Goal: Task Accomplishment & Management: Manage account settings

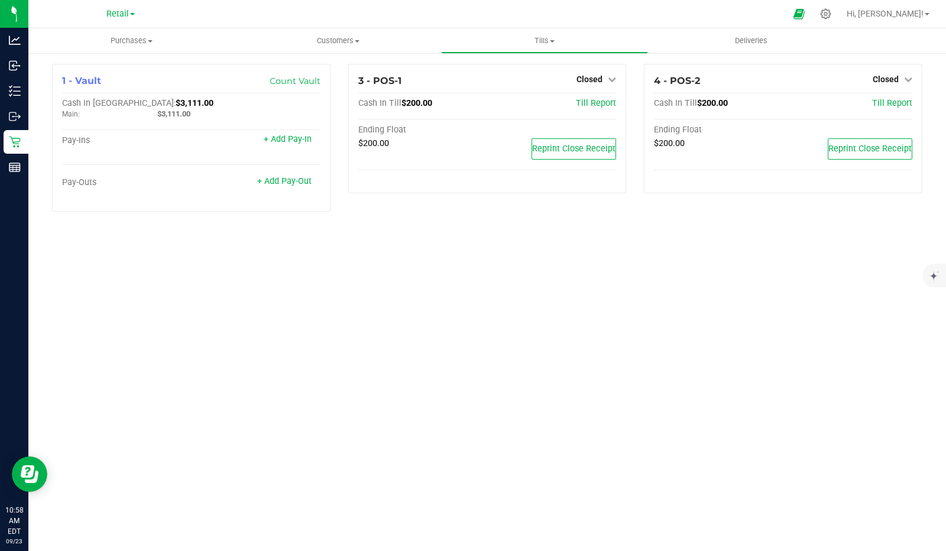
click at [597, 82] on span "Closed" at bounding box center [590, 79] width 26 height 9
click at [600, 104] on link "Open Till" at bounding box center [589, 103] width 31 height 9
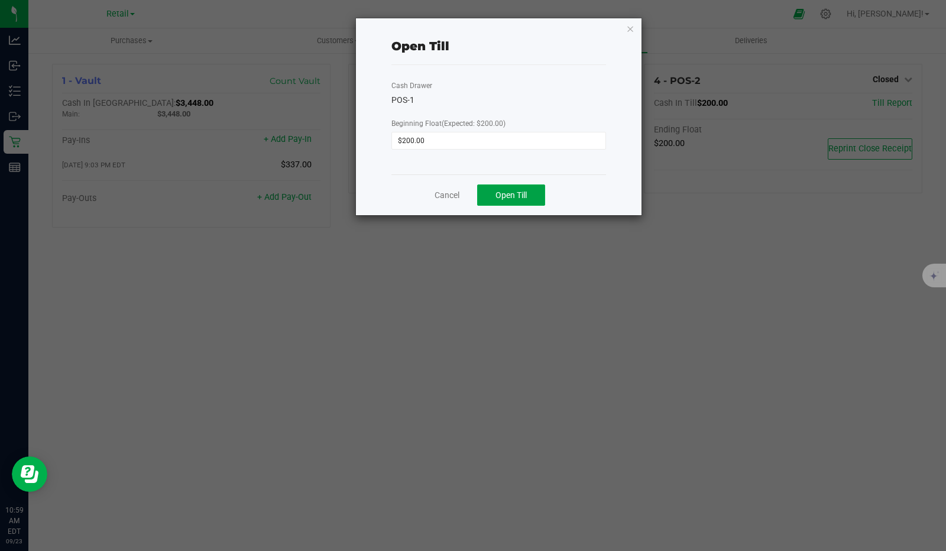
click at [519, 200] on button "Open Till" at bounding box center [511, 195] width 68 height 21
click at [481, 189] on link "Dismiss" at bounding box center [481, 191] width 28 height 12
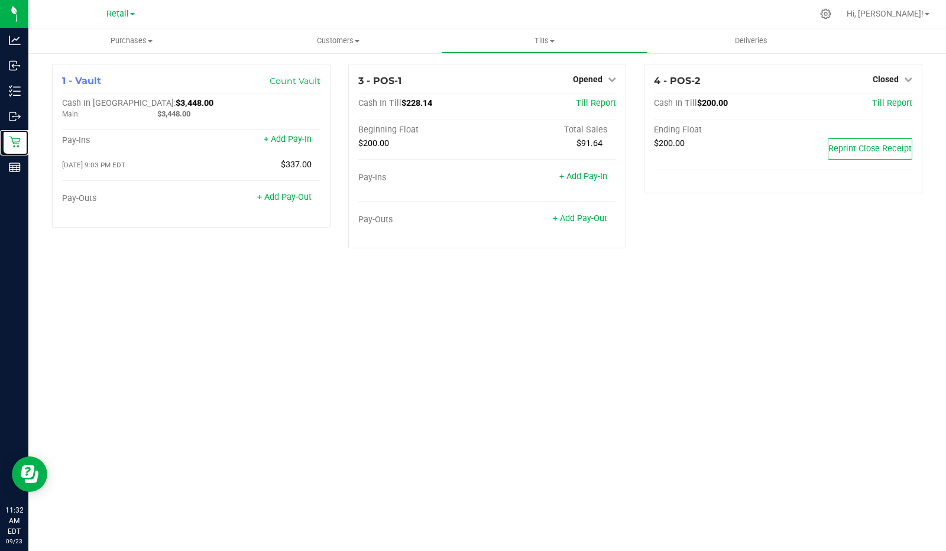
click at [12, 147] on icon at bounding box center [15, 142] width 12 height 12
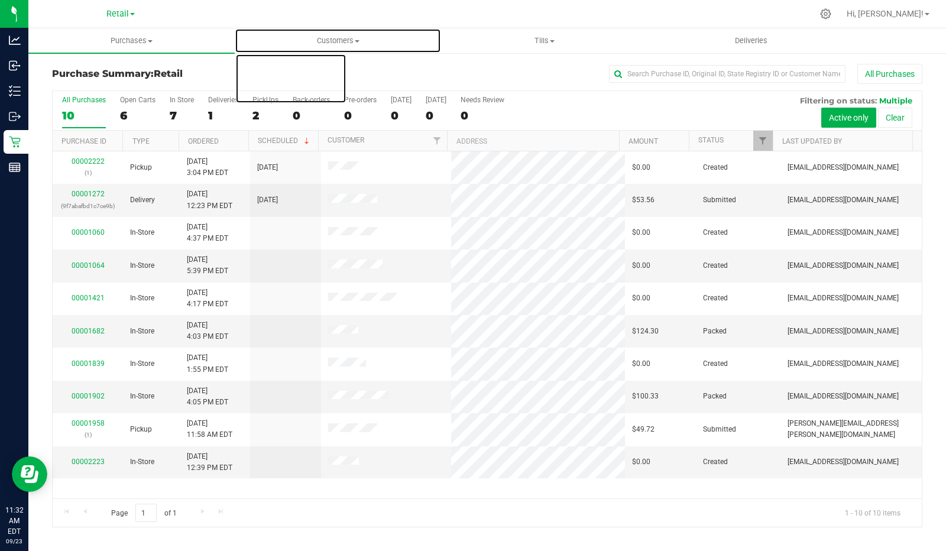
click at [235, 30] on uib-tab-heading "Customers All customers Add a new customer" at bounding box center [337, 41] width 205 height 24
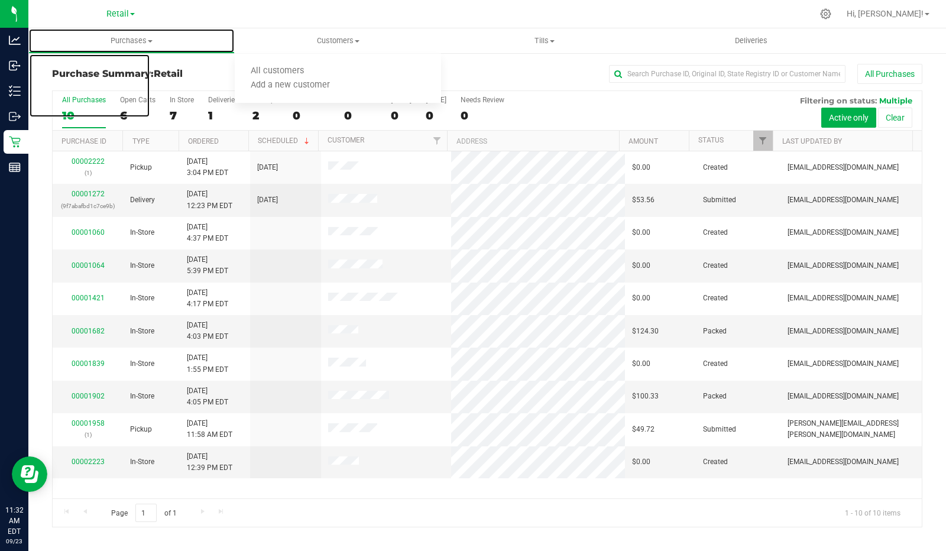
click at [64, 30] on uib-tab-heading "Purchases Summary of purchases Fulfillment All purchases" at bounding box center [131, 41] width 205 height 24
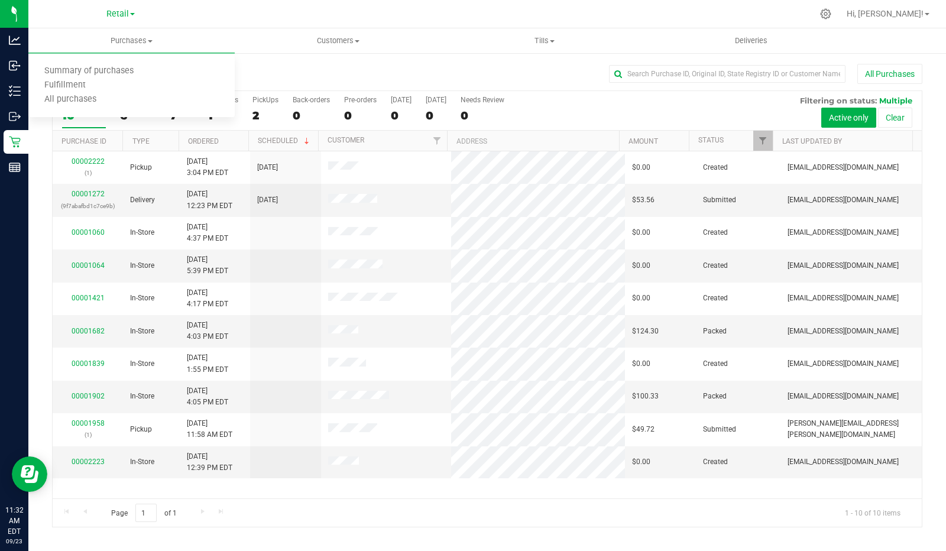
click at [67, 16] on div "Retail" at bounding box center [120, 14] width 173 height 18
click at [258, 102] on div "PickUps" at bounding box center [266, 100] width 26 height 8
click at [0, 0] on input "PickUps 2" at bounding box center [0, 0] width 0 height 0
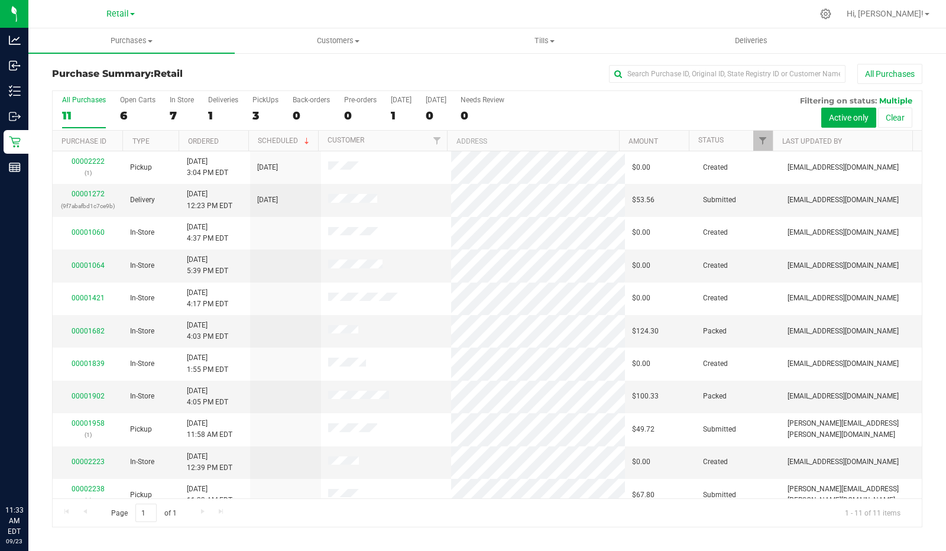
click at [258, 109] on div "3" at bounding box center [266, 116] width 26 height 14
click at [0, 0] on input "PickUps 3" at bounding box center [0, 0] width 0 height 0
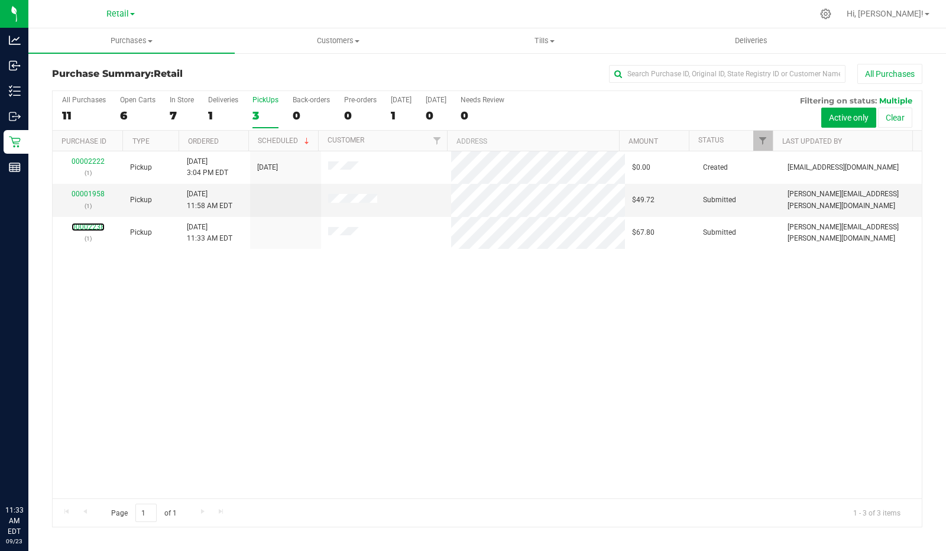
click at [96, 225] on link "00002238" at bounding box center [88, 227] width 33 height 8
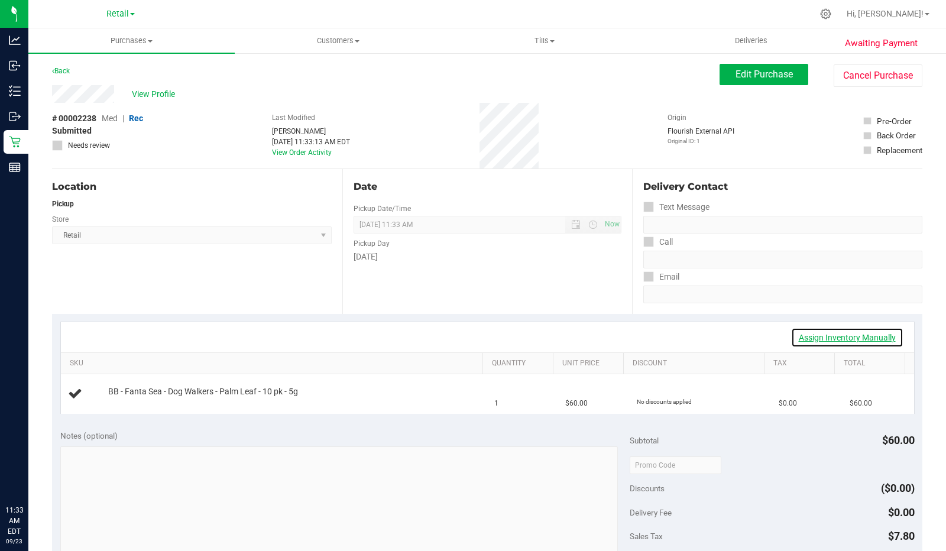
click at [856, 335] on link "Assign Inventory Manually" at bounding box center [847, 338] width 112 height 20
click at [149, 410] on td "BB - Fanta Sea - Dog Walkers - Palm Leaf - 10 pk - 5g Add Package" at bounding box center [274, 394] width 427 height 40
click at [139, 397] on link "Add Package" at bounding box center [129, 400] width 43 height 8
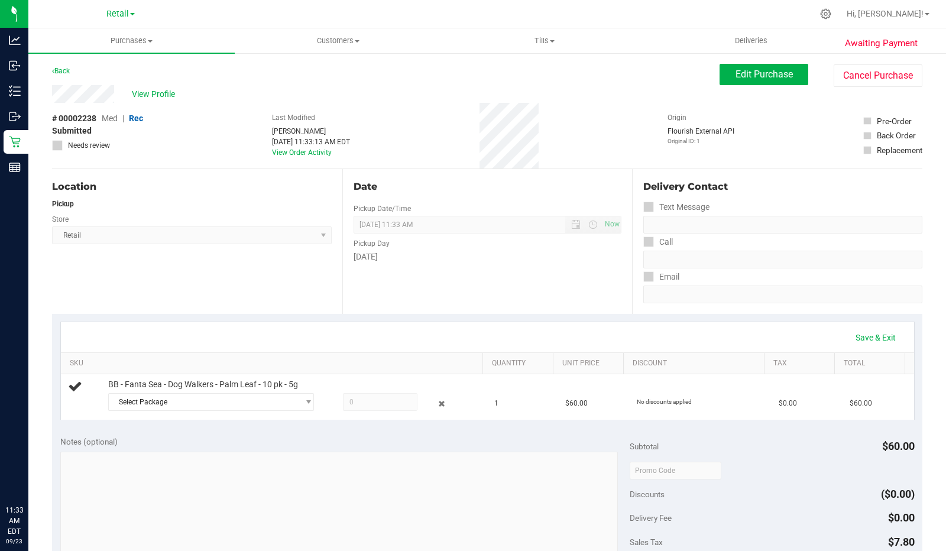
click at [247, 403] on span "Select Package" at bounding box center [204, 402] width 190 height 17
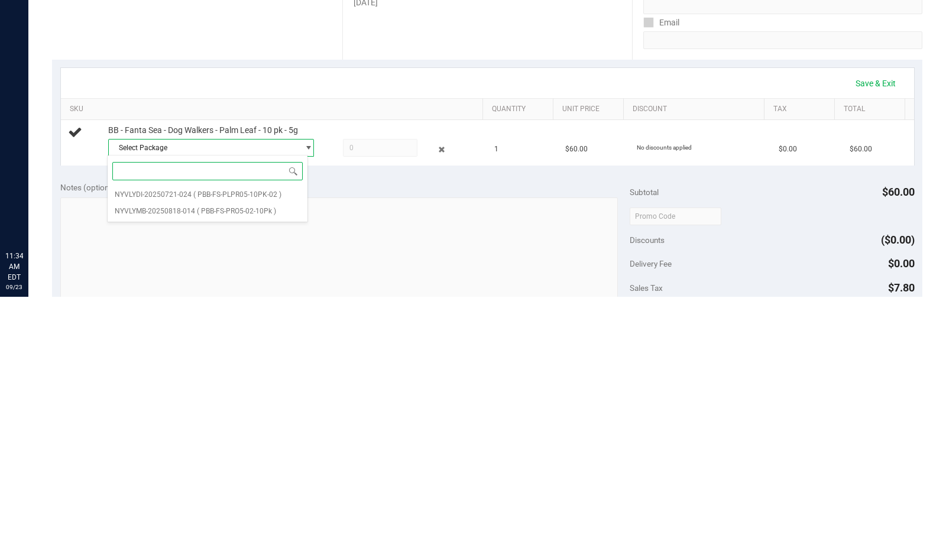
click at [260, 470] on li "NYVLYMB-20250818-014 ( PBB-FS-PRO5-02-10Pk )" at bounding box center [208, 465] width 200 height 17
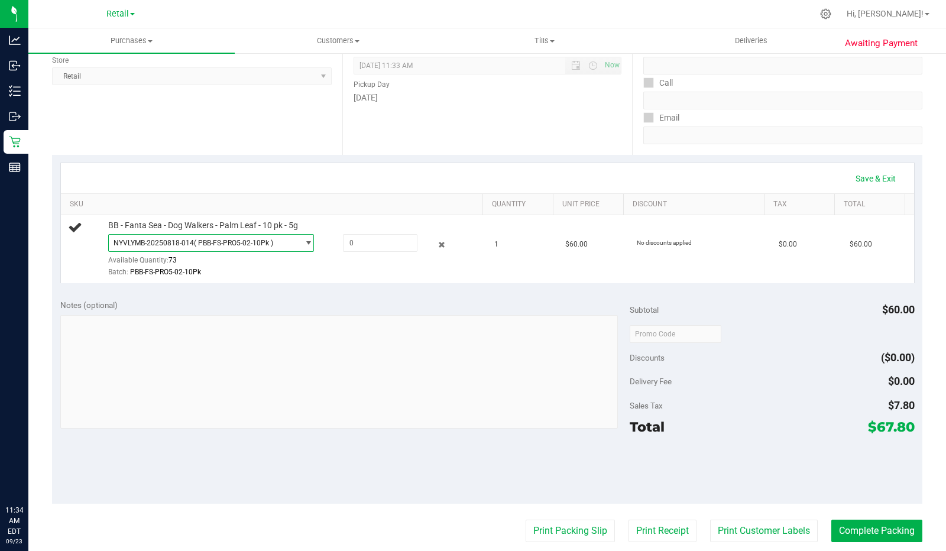
scroll to position [157, 0]
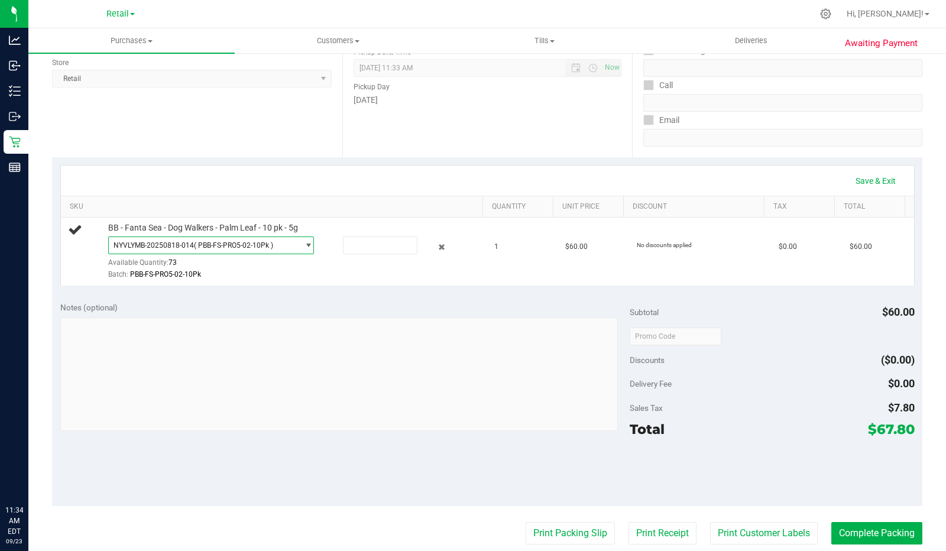
click at [360, 244] on input "text" at bounding box center [380, 245] width 73 height 17
type input "1"
click at [374, 176] on div "Save & Exit" at bounding box center [488, 181] width 832 height 20
type input "1.0000"
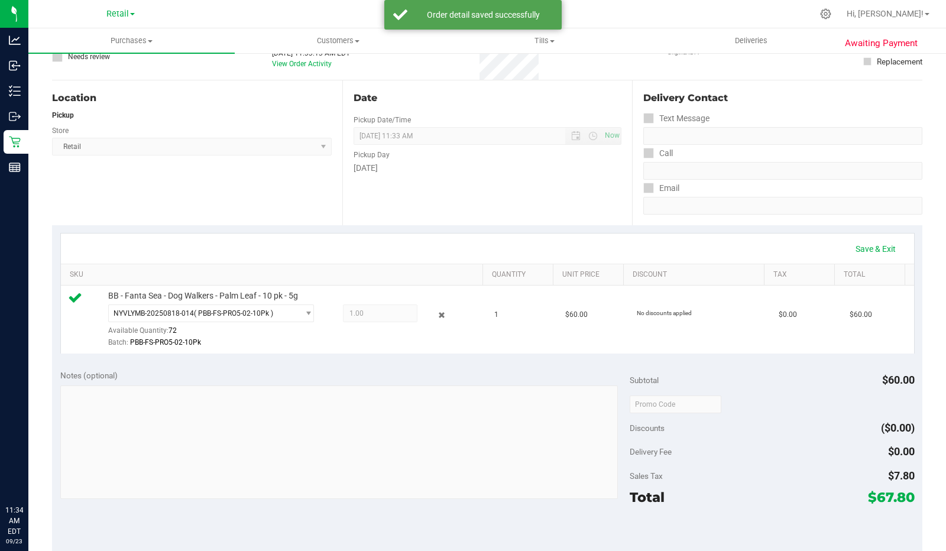
scroll to position [85, 0]
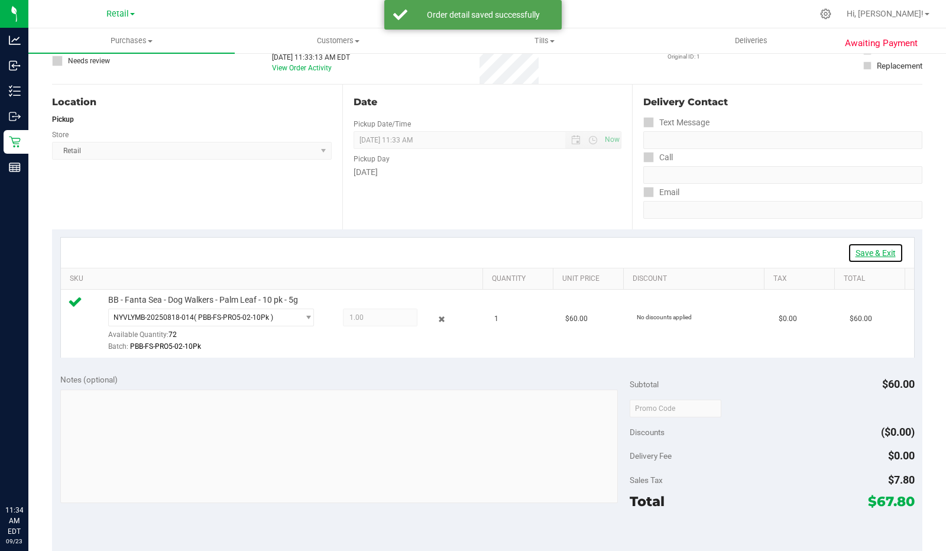
click at [876, 251] on link "Save & Exit" at bounding box center [876, 253] width 56 height 20
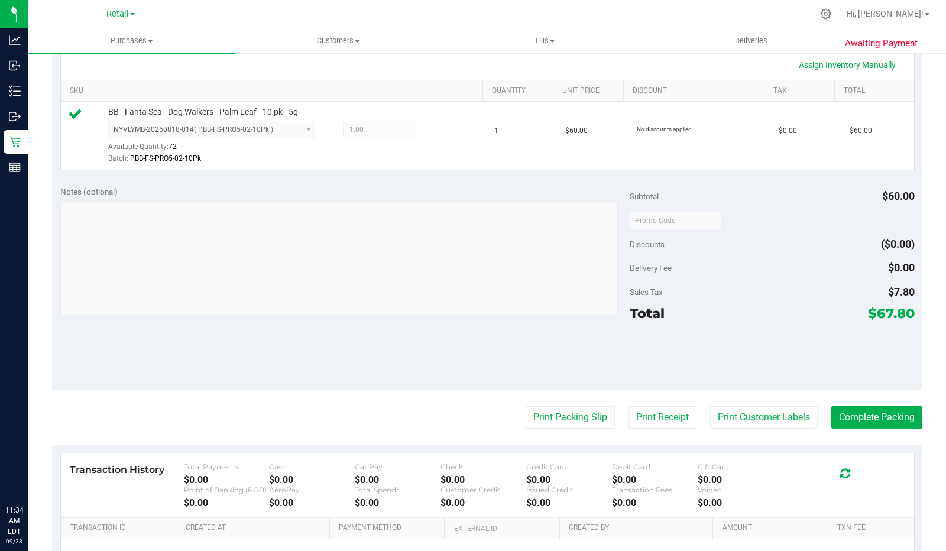
scroll to position [268, 0]
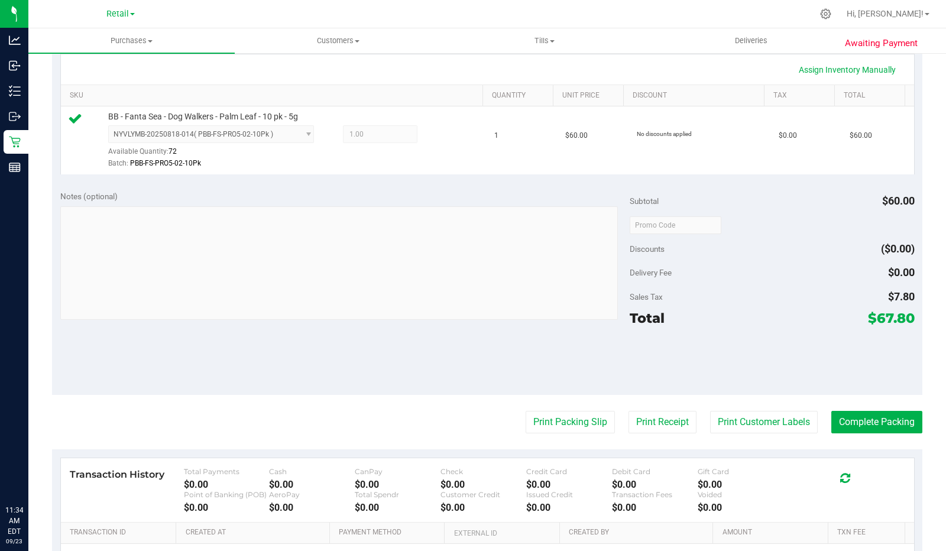
click at [565, 419] on button "Print Packing Slip" at bounding box center [570, 422] width 89 height 22
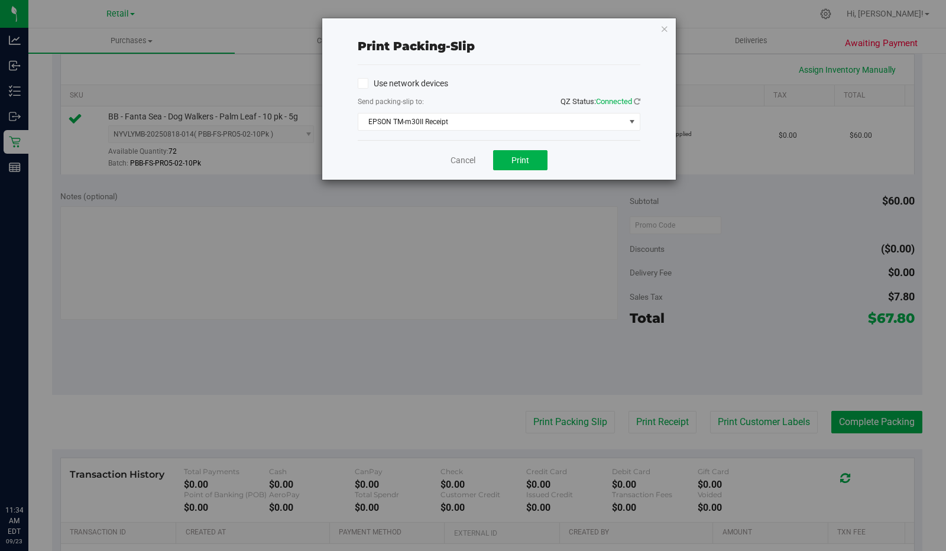
click at [531, 128] on span "EPSON TM-m30II Receipt" at bounding box center [491, 122] width 267 height 17
click at [266, 177] on div "Print packing-slip Use network devices Send packing-slip to: QZ Status: Connect…" at bounding box center [477, 275] width 955 height 551
click at [444, 125] on span "EPSON TM-m30II Receipt" at bounding box center [491, 122] width 267 height 17
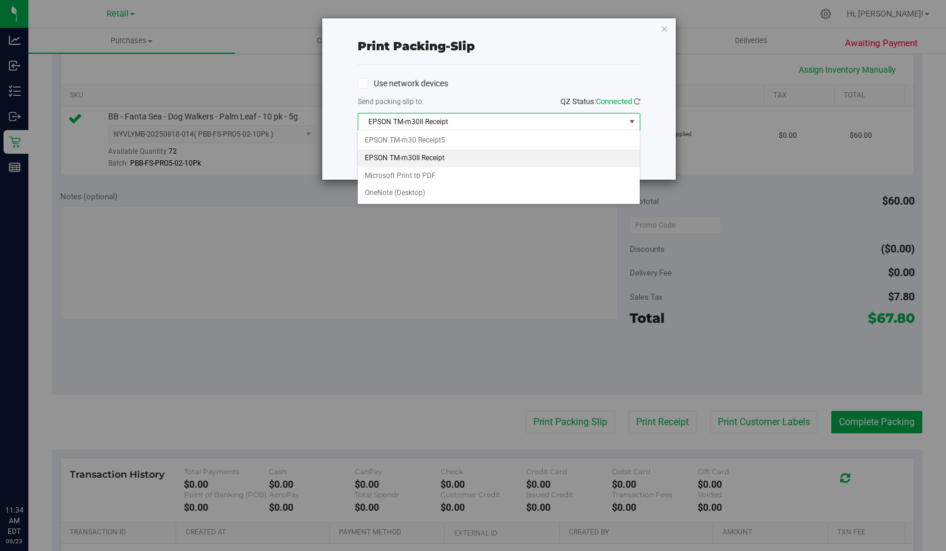
click at [455, 163] on li "EPSON TM-m30II Receipt" at bounding box center [499, 159] width 282 height 18
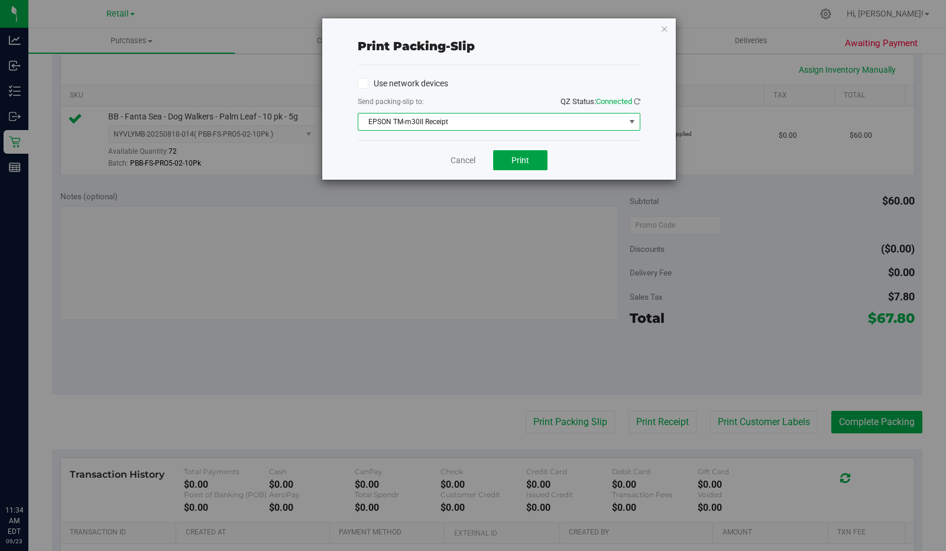
click at [529, 155] on button "Print" at bounding box center [520, 160] width 54 height 20
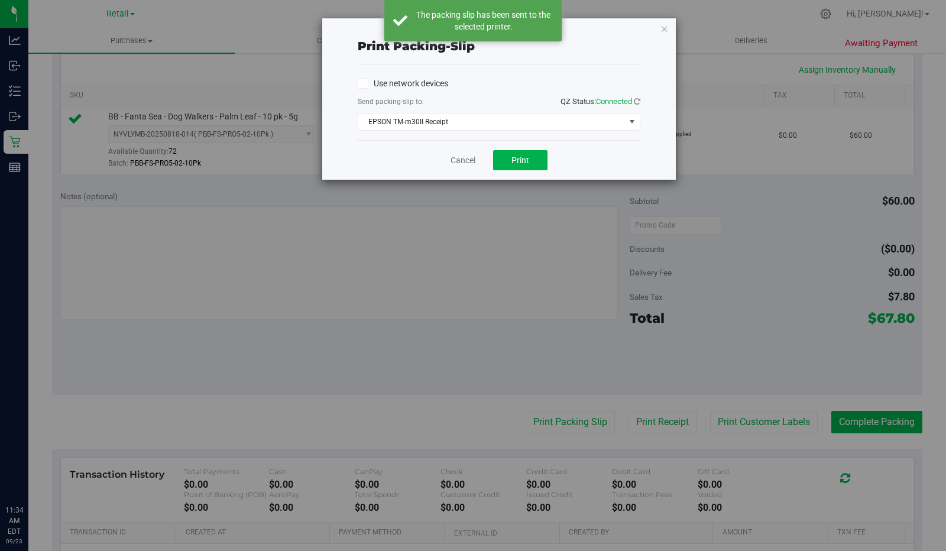
click at [454, 254] on div "Print packing-slip Use network devices Send packing-slip to: QZ Status: Connect…" at bounding box center [477, 275] width 955 height 551
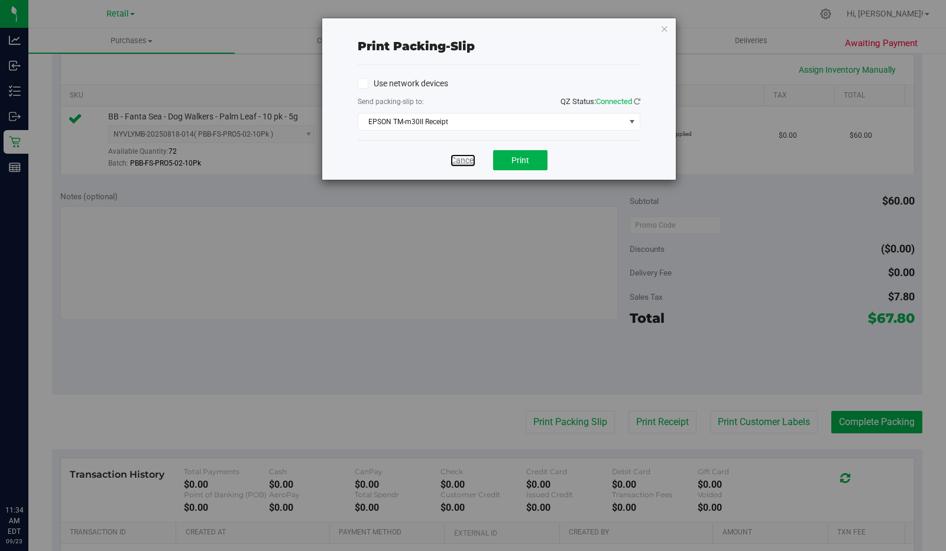
click at [466, 157] on link "Cancel" at bounding box center [463, 160] width 25 height 12
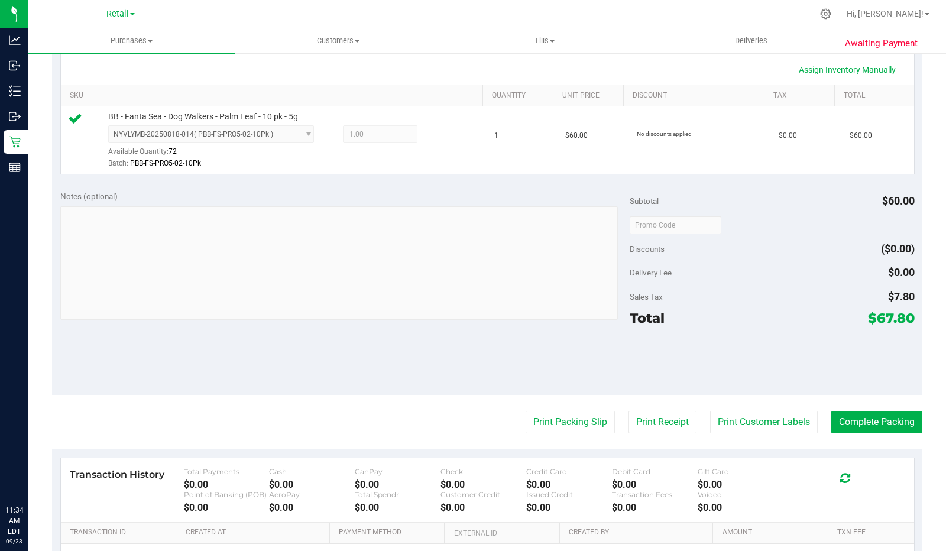
click at [664, 426] on button "Print Receipt" at bounding box center [663, 422] width 68 height 22
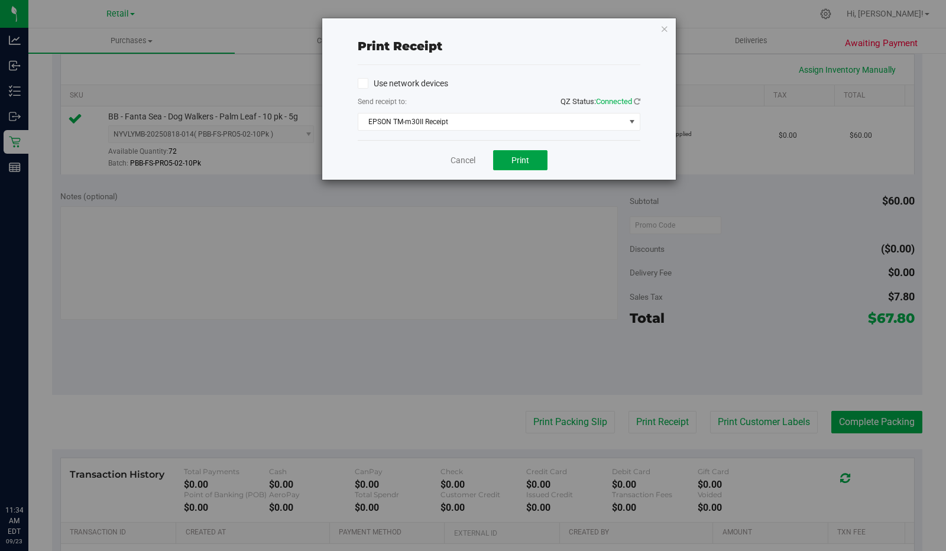
click at [533, 151] on button "Print" at bounding box center [520, 160] width 54 height 20
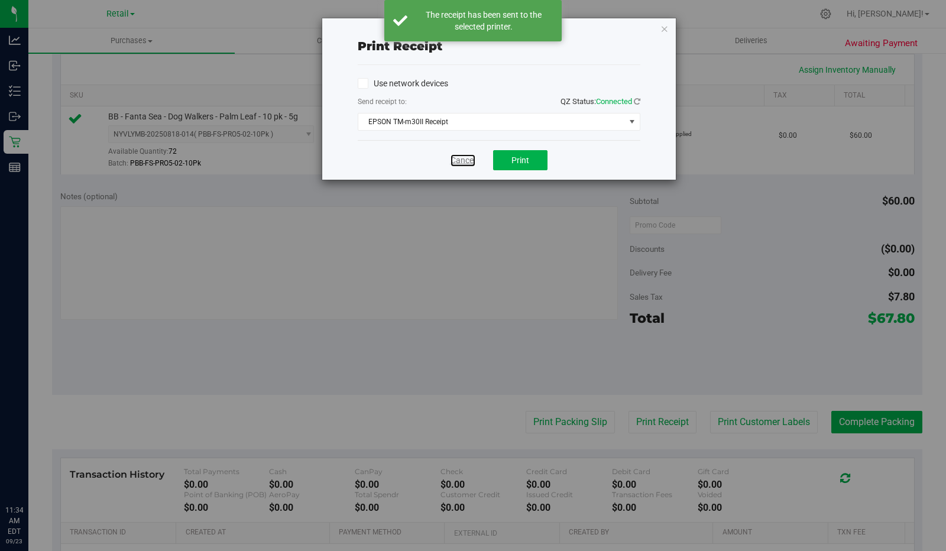
click at [469, 160] on link "Cancel" at bounding box center [463, 160] width 25 height 12
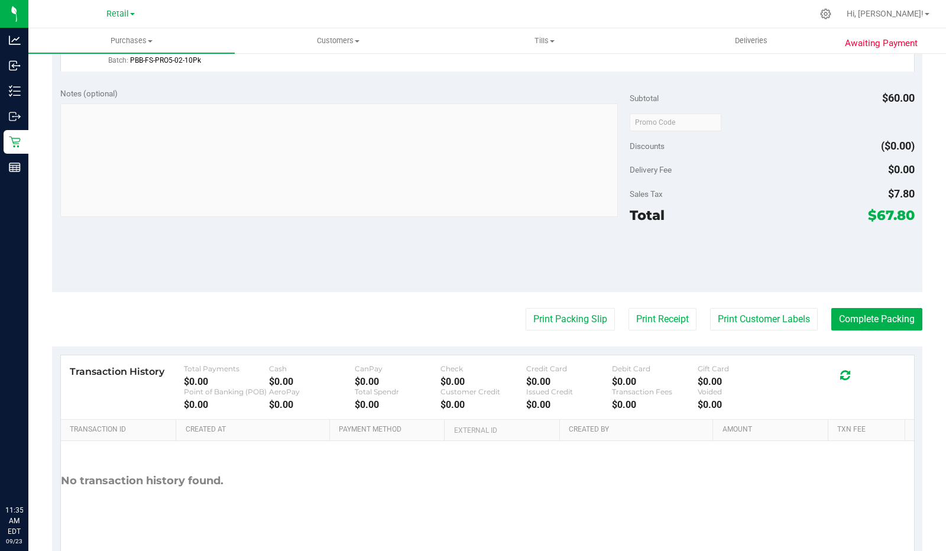
scroll to position [370, 0]
click at [868, 318] on button "Complete Packing" at bounding box center [877, 320] width 91 height 22
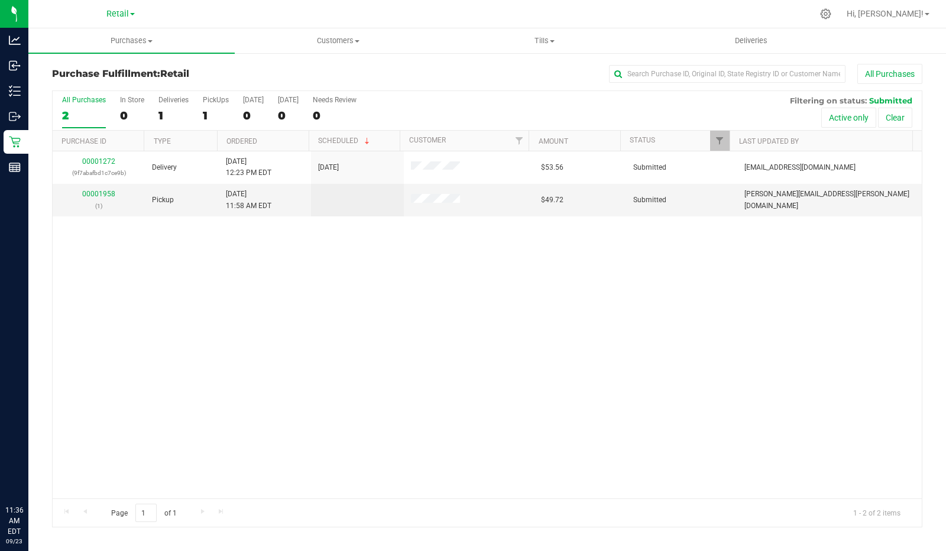
click at [212, 104] on label "PickUps 1" at bounding box center [216, 112] width 26 height 33
click at [0, 0] on input "PickUps 1" at bounding box center [0, 0] width 0 height 0
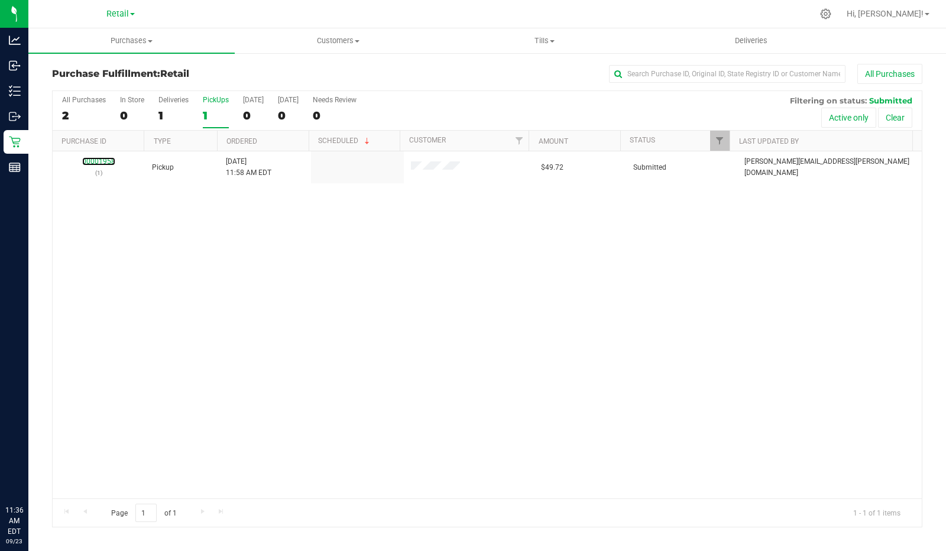
click at [102, 163] on link "00001958" at bounding box center [98, 161] width 33 height 8
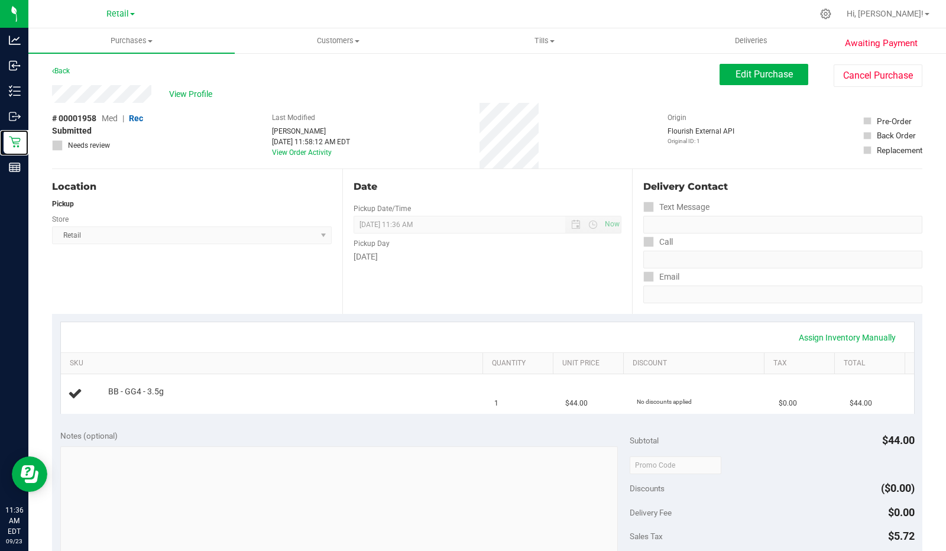
click at [7, 137] on div "Retail" at bounding box center [16, 142] width 25 height 24
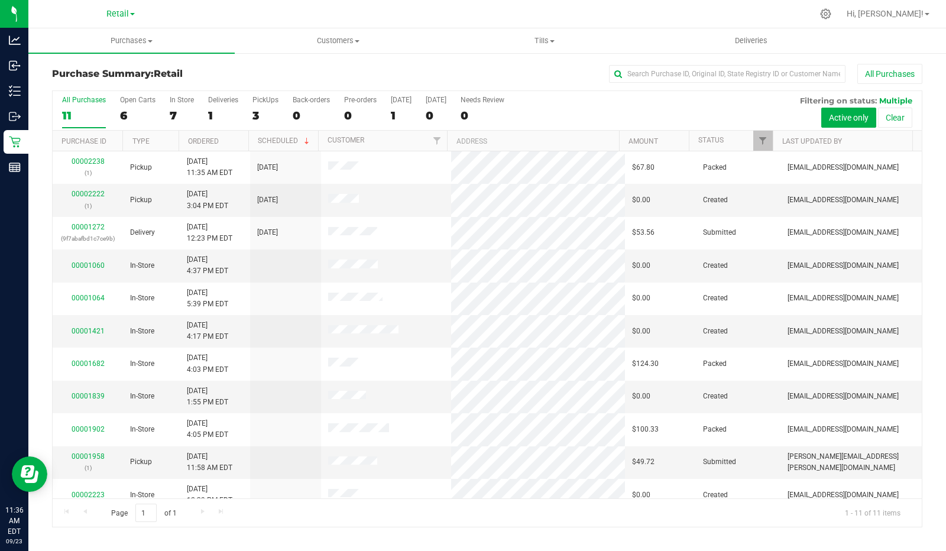
click at [268, 113] on div "3" at bounding box center [266, 116] width 26 height 14
click at [0, 0] on input "PickUps 3" at bounding box center [0, 0] width 0 height 0
click at [269, 107] on label "PickUps 3" at bounding box center [266, 112] width 26 height 33
click at [0, 0] on input "PickUps 3" at bounding box center [0, 0] width 0 height 0
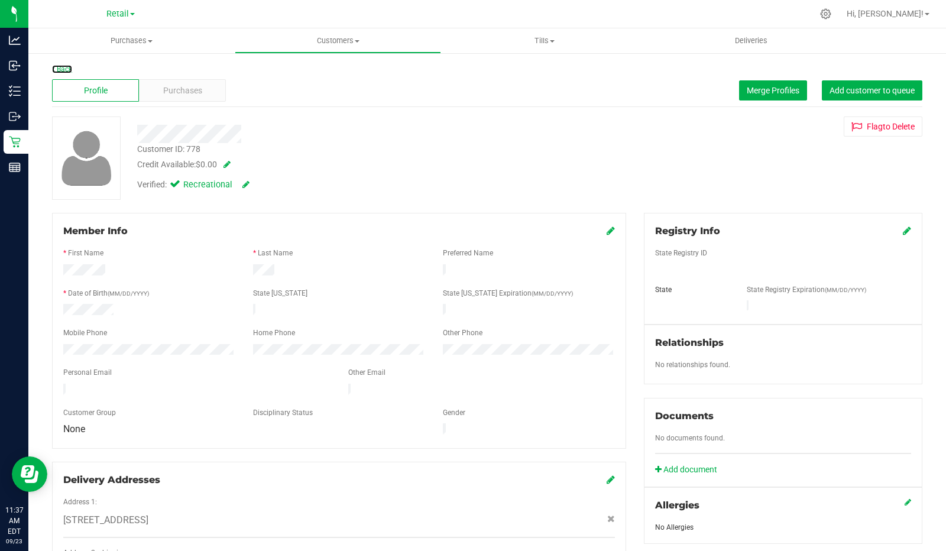
click at [62, 67] on link "Back" at bounding box center [62, 69] width 20 height 8
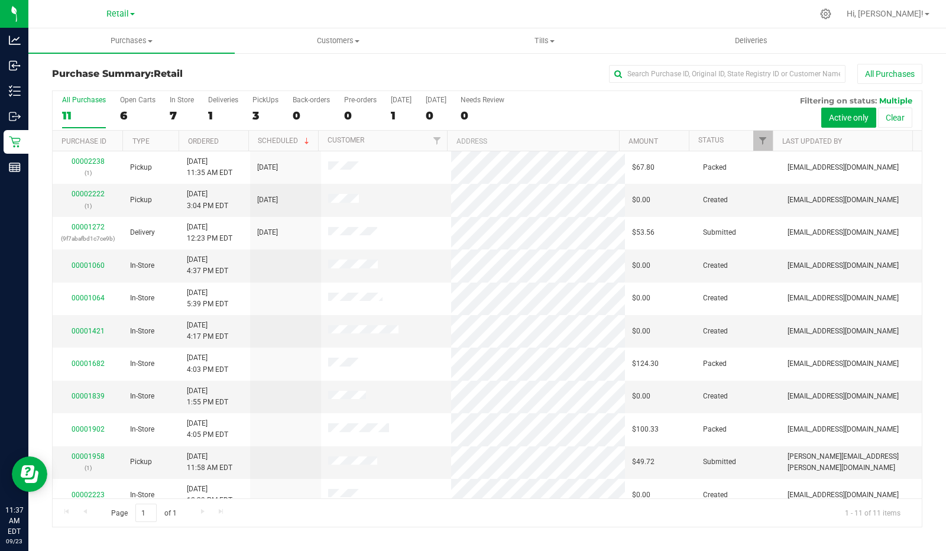
click at [259, 101] on div "PickUps" at bounding box center [266, 100] width 26 height 8
click at [0, 0] on input "PickUps 3" at bounding box center [0, 0] width 0 height 0
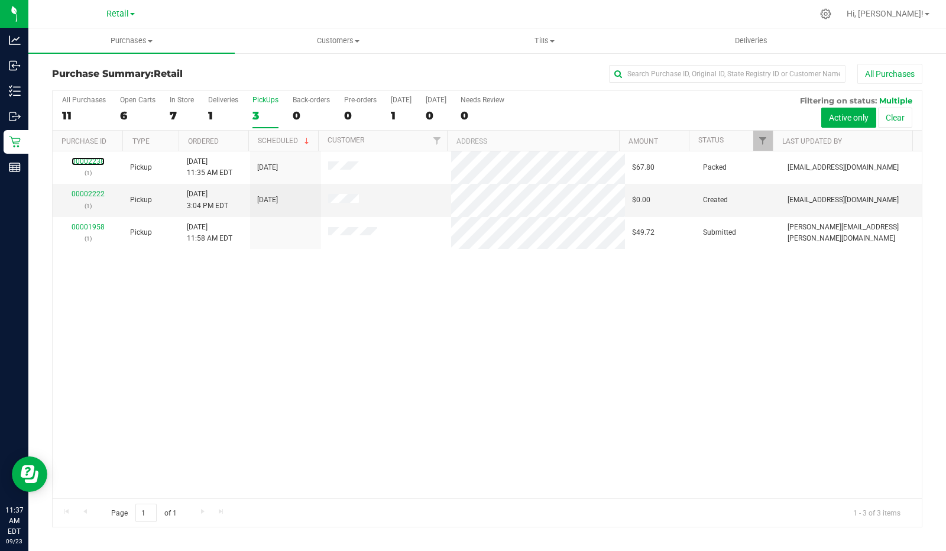
click at [82, 163] on link "00002238" at bounding box center [88, 161] width 33 height 8
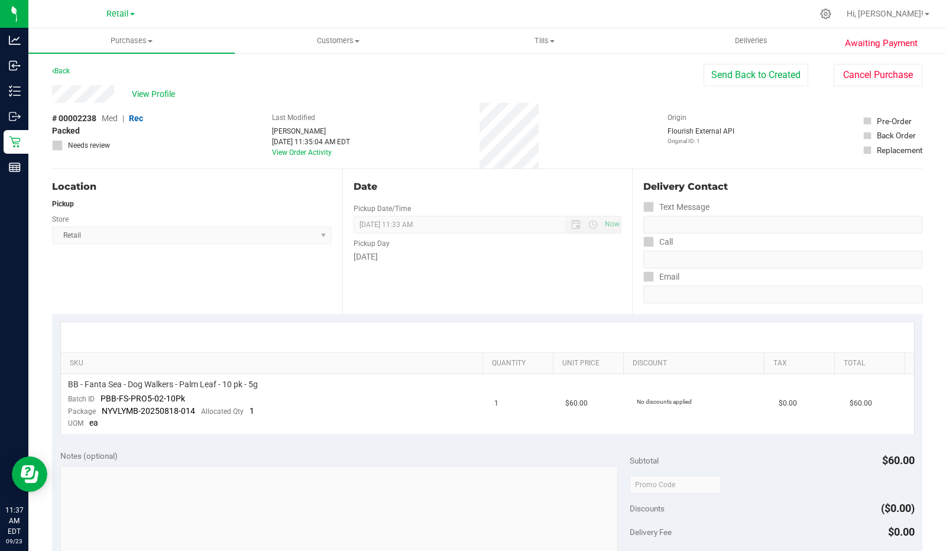
click at [754, 77] on button "Send Back to Created" at bounding box center [756, 75] width 105 height 22
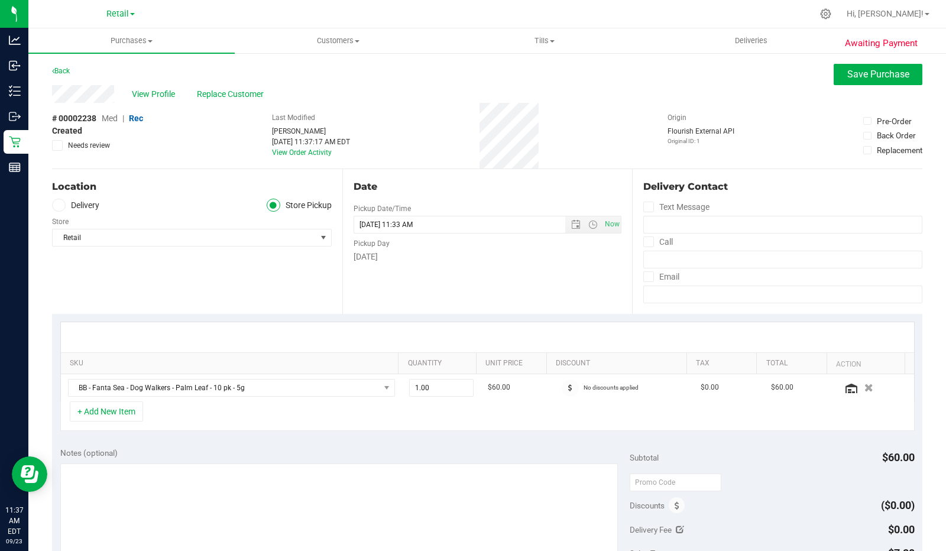
click at [865, 384] on icon "button" at bounding box center [869, 388] width 9 height 8
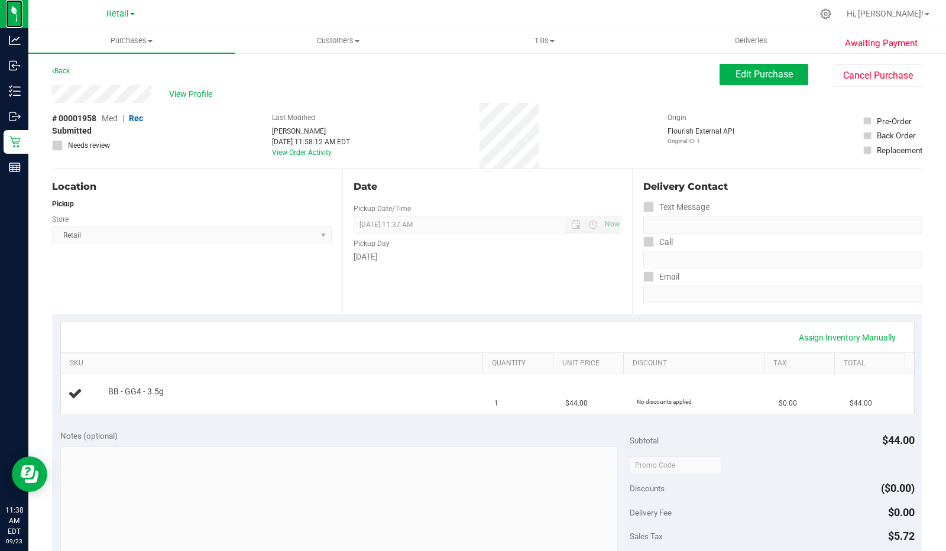
click at [0, 0] on img at bounding box center [0, 0] width 0 height 0
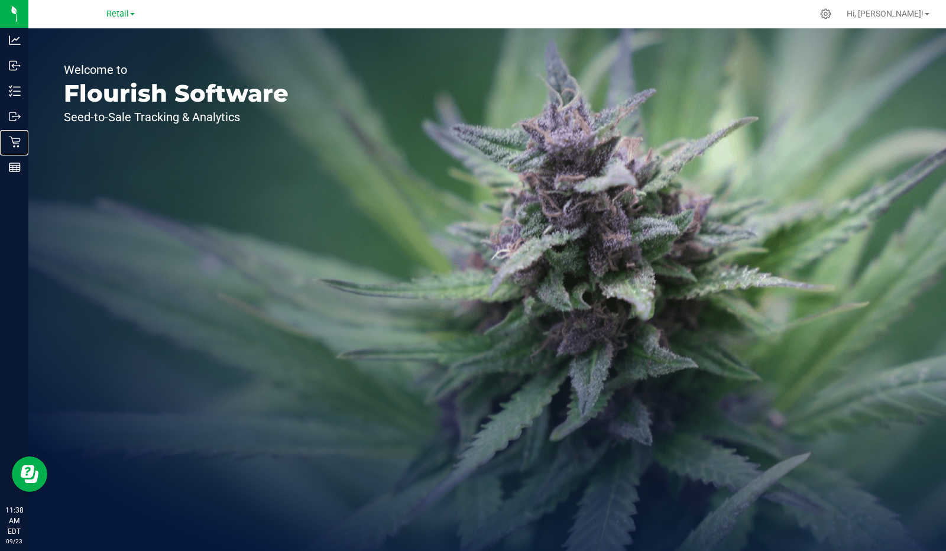
click at [20, 147] on icon at bounding box center [15, 142] width 12 height 12
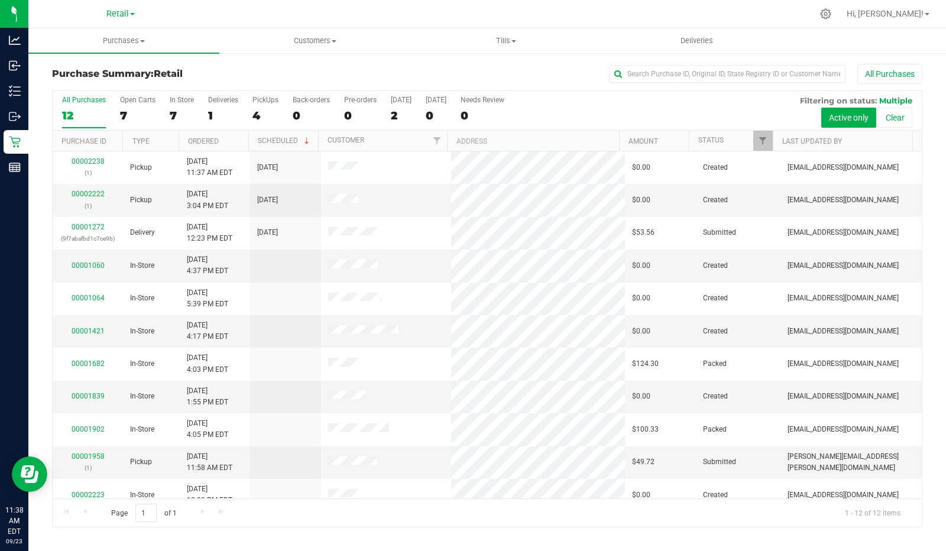
click at [267, 104] on label "PickUps 4" at bounding box center [266, 112] width 26 height 33
click at [0, 0] on input "PickUps 4" at bounding box center [0, 0] width 0 height 0
click at [89, 160] on link "00002238" at bounding box center [88, 161] width 33 height 8
click at [0, 0] on p "Retail" at bounding box center [0, 0] width 0 height 0
click at [265, 96] on div "PickUps" at bounding box center [266, 100] width 26 height 8
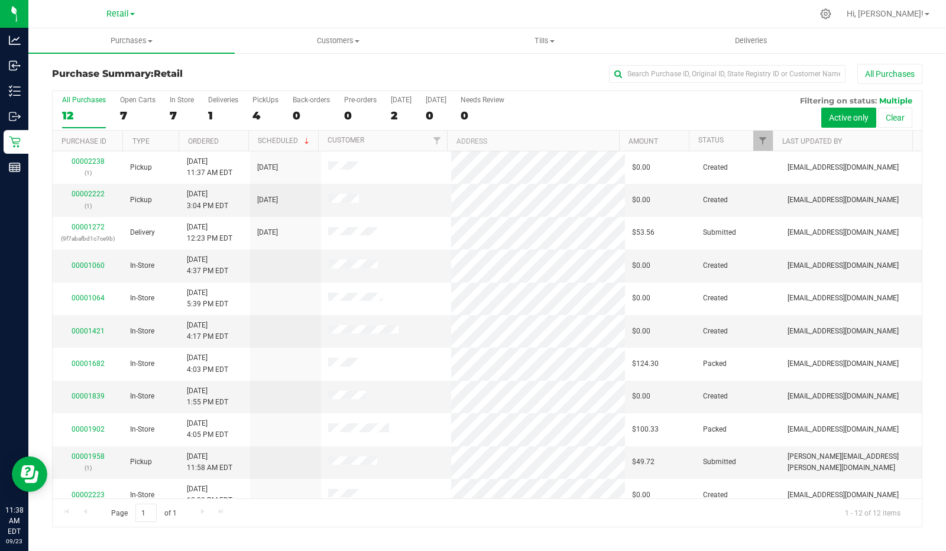
click at [0, 0] on input "PickUps 4" at bounding box center [0, 0] width 0 height 0
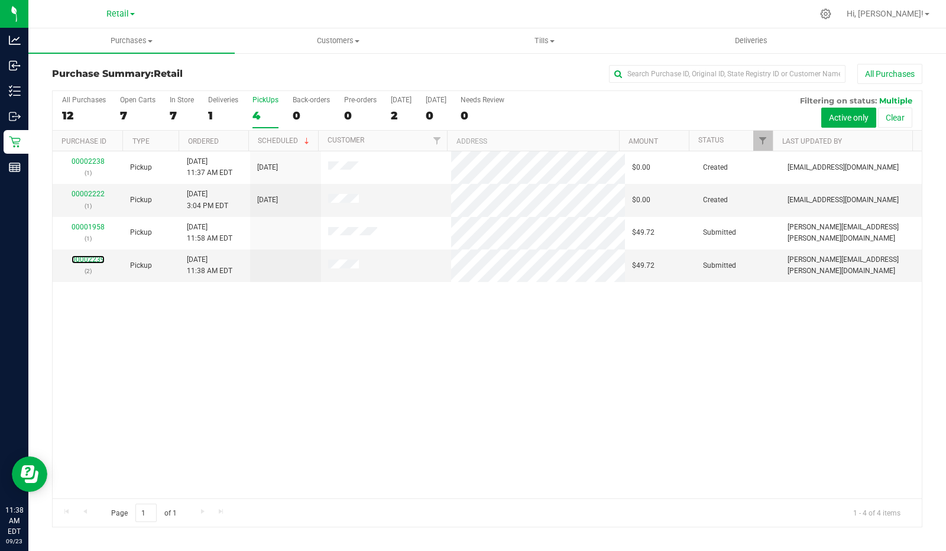
click at [81, 256] on link "00002239" at bounding box center [88, 260] width 33 height 8
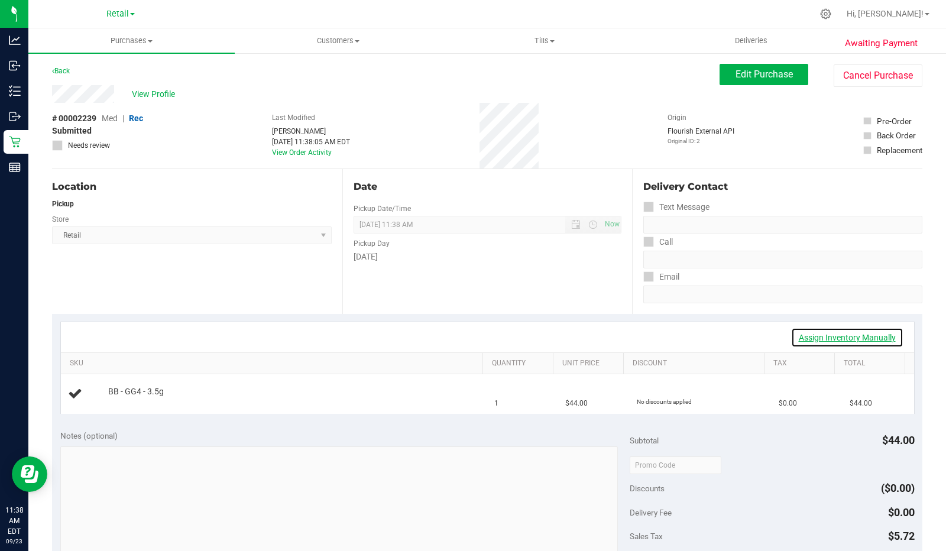
click at [850, 335] on link "Assign Inventory Manually" at bounding box center [847, 338] width 112 height 20
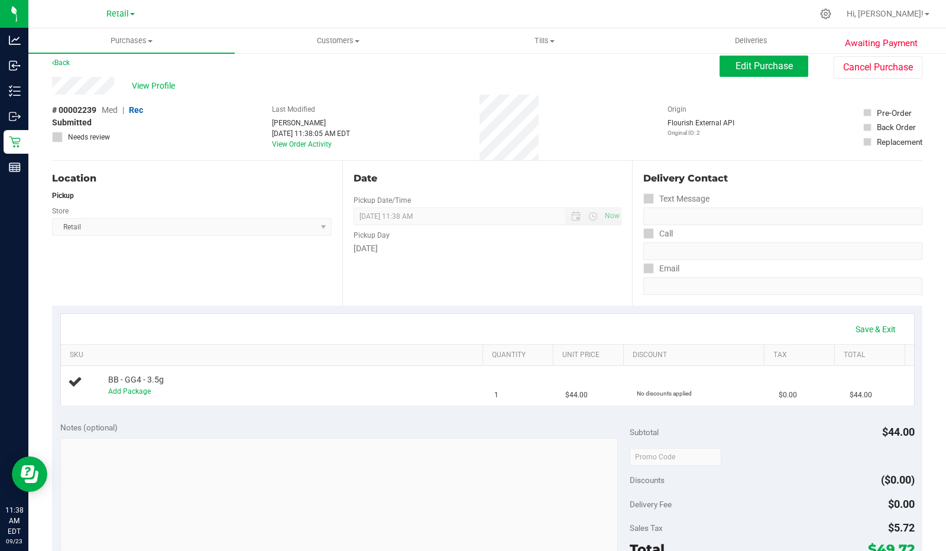
scroll to position [7, 0]
click at [758, 69] on span "Edit Purchase" at bounding box center [764, 67] width 57 height 11
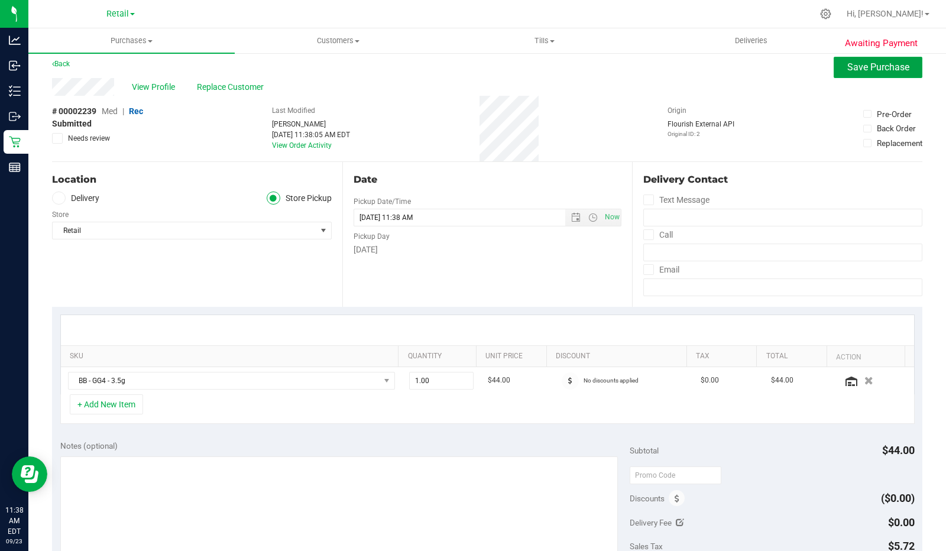
click at [859, 71] on span "Save Purchase" at bounding box center [879, 67] width 62 height 11
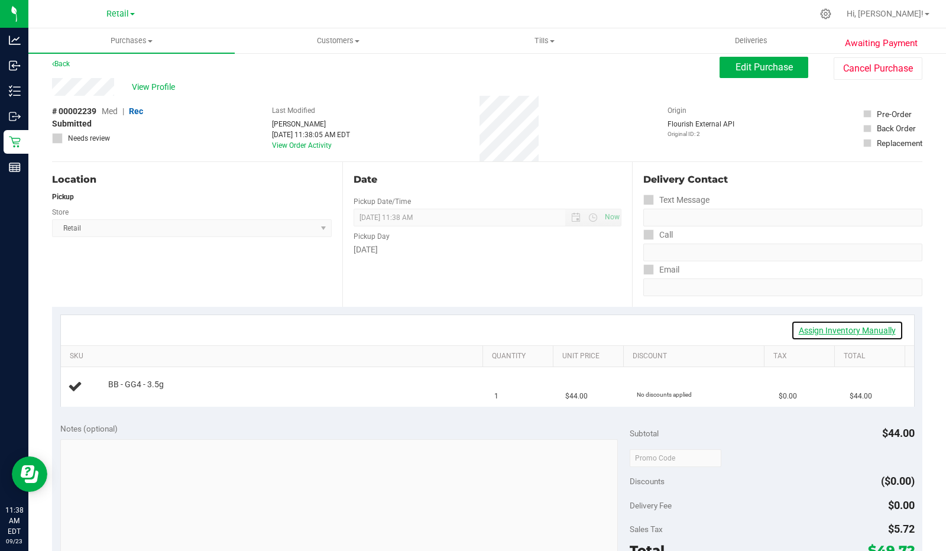
click at [853, 332] on link "Assign Inventory Manually" at bounding box center [847, 331] width 112 height 20
click at [80, 379] on icon at bounding box center [75, 383] width 14 height 14
click at [134, 395] on link "Add Package" at bounding box center [129, 393] width 43 height 8
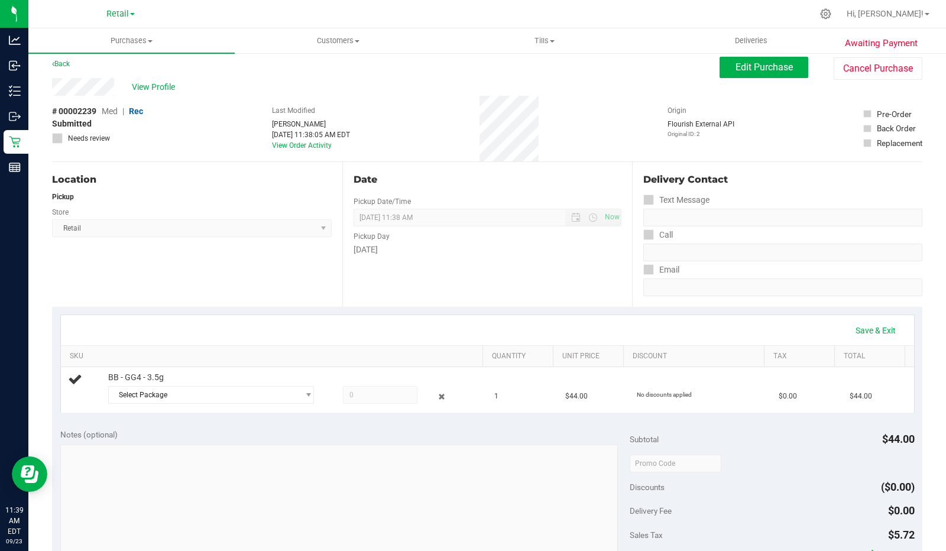
click at [386, 390] on span at bounding box center [380, 395] width 75 height 18
click at [373, 396] on span at bounding box center [380, 395] width 75 height 18
click at [374, 389] on span at bounding box center [380, 395] width 75 height 18
click at [368, 396] on span at bounding box center [380, 395] width 75 height 18
click at [76, 376] on icon at bounding box center [75, 379] width 14 height 14
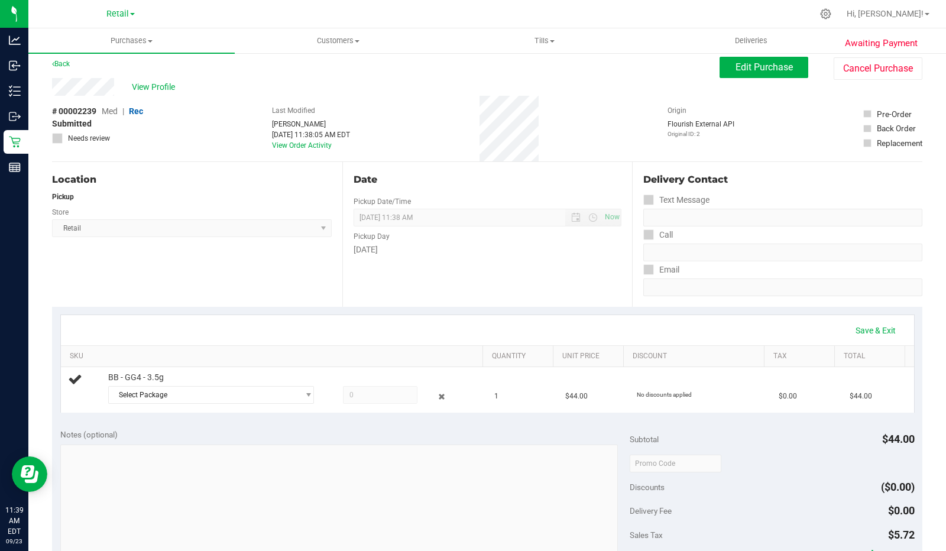
click at [159, 399] on span "Select Package" at bounding box center [204, 395] width 190 height 17
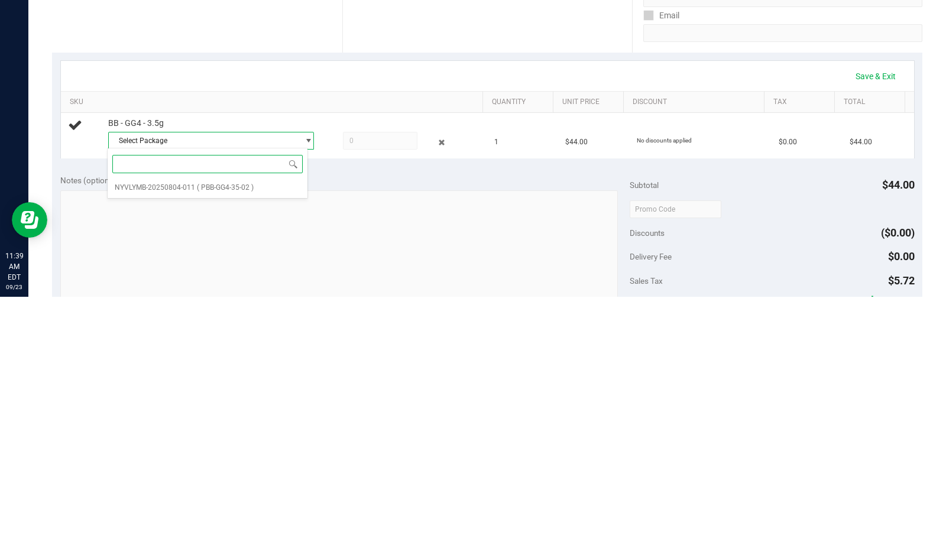
click at [214, 445] on span "( PBB-GG4-35-02 )" at bounding box center [225, 442] width 57 height 8
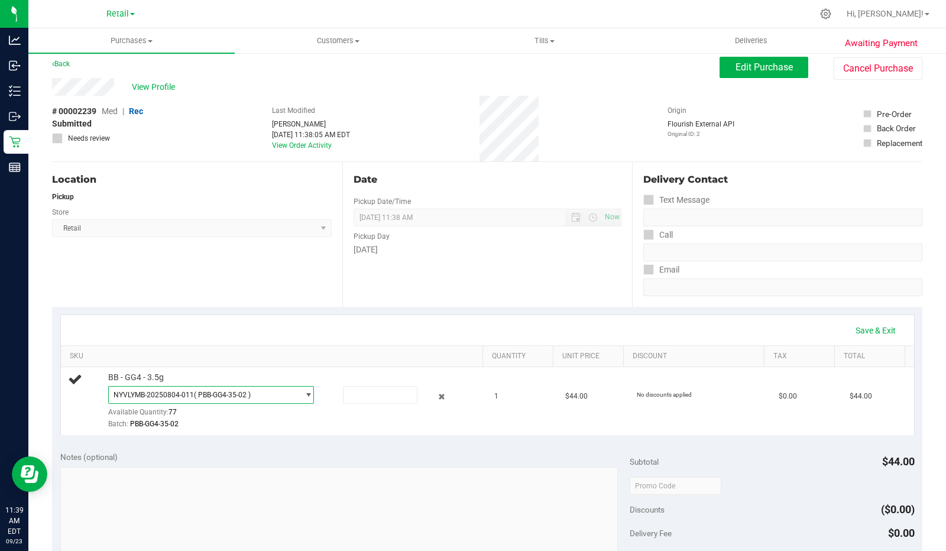
click at [373, 394] on input "text" at bounding box center [380, 395] width 73 height 17
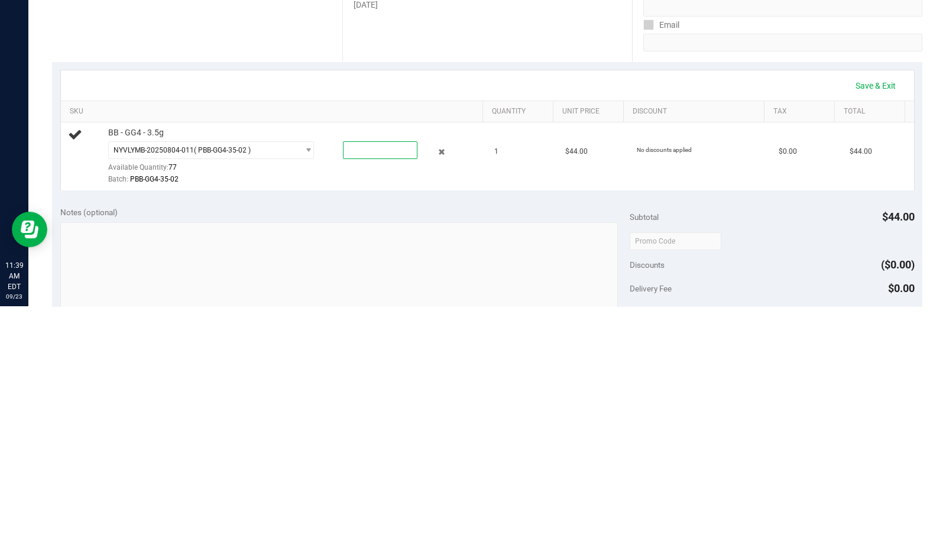
type input "1"
type input "1.0000"
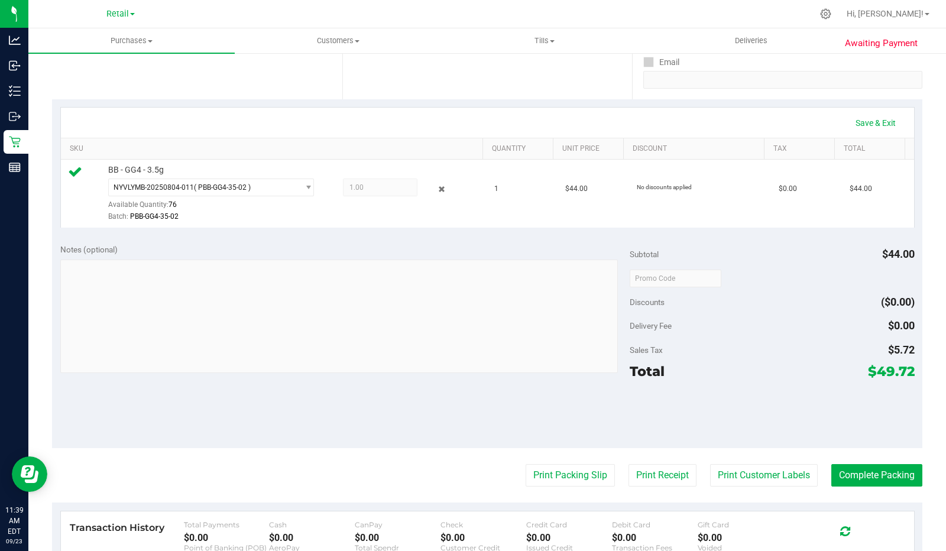
scroll to position [214, 0]
click at [869, 123] on link "Save & Exit" at bounding box center [876, 124] width 56 height 20
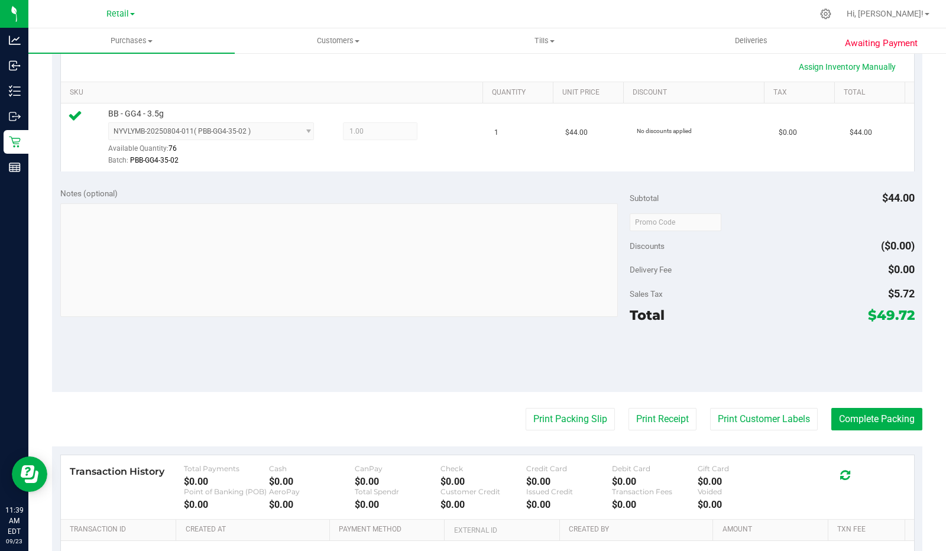
scroll to position [324, 0]
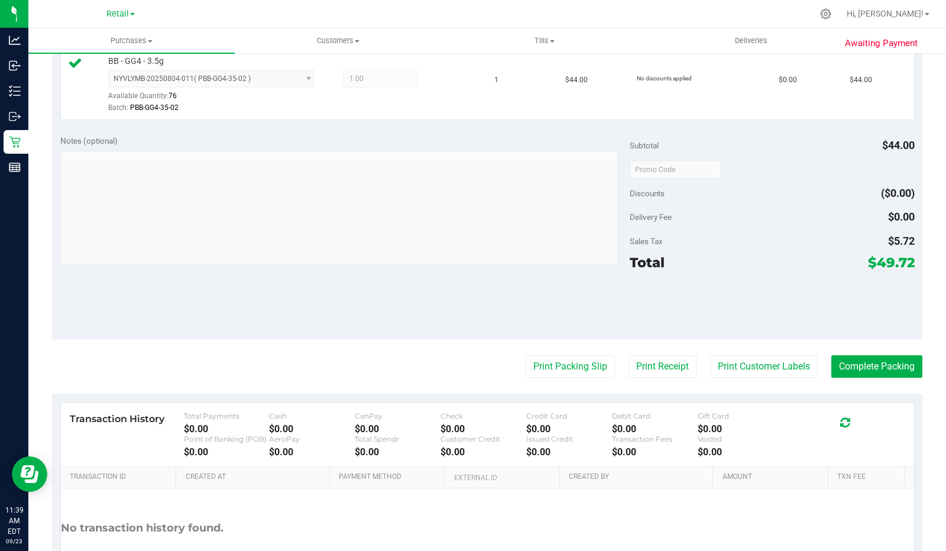
click at [572, 369] on button "Print Packing Slip" at bounding box center [570, 366] width 89 height 22
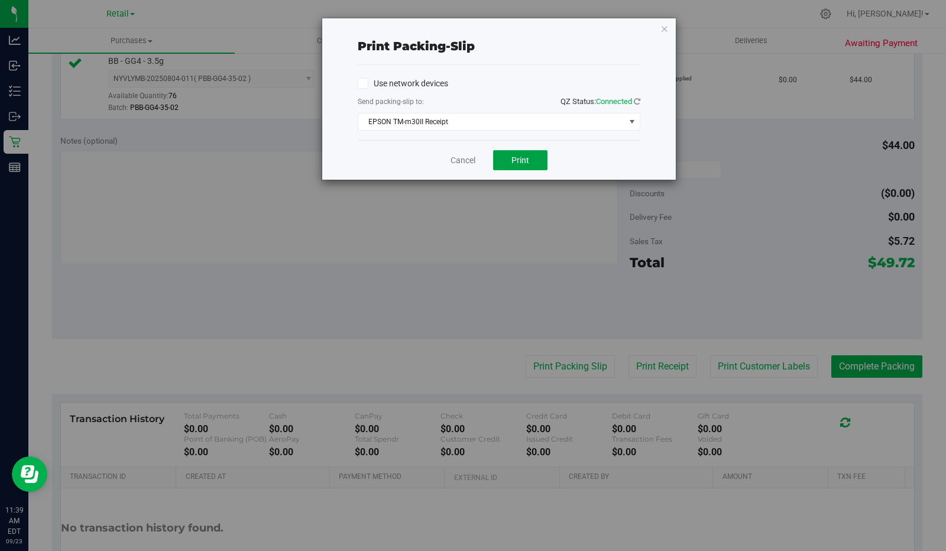
click at [528, 159] on span "Print" at bounding box center [521, 160] width 18 height 9
click at [463, 159] on link "Cancel" at bounding box center [463, 160] width 25 height 12
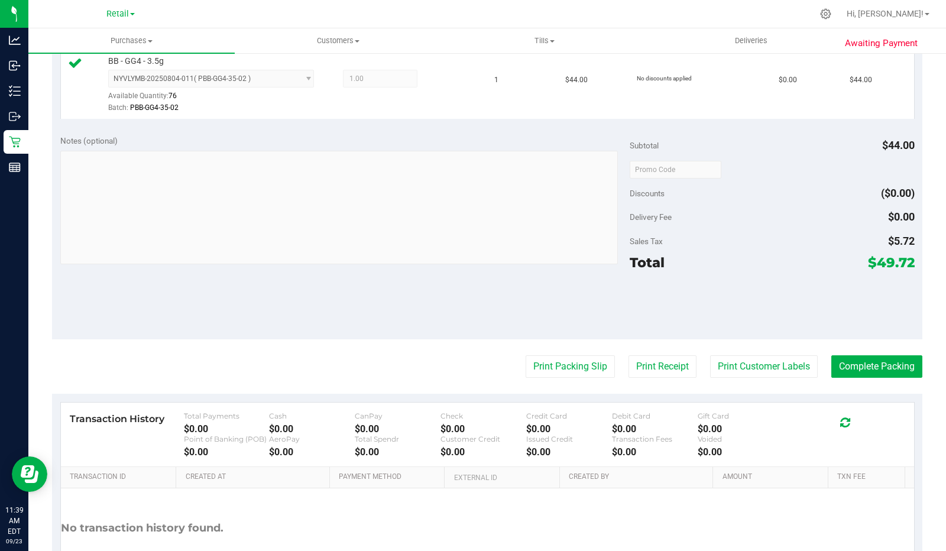
click at [662, 364] on button "Print Receipt" at bounding box center [663, 366] width 68 height 22
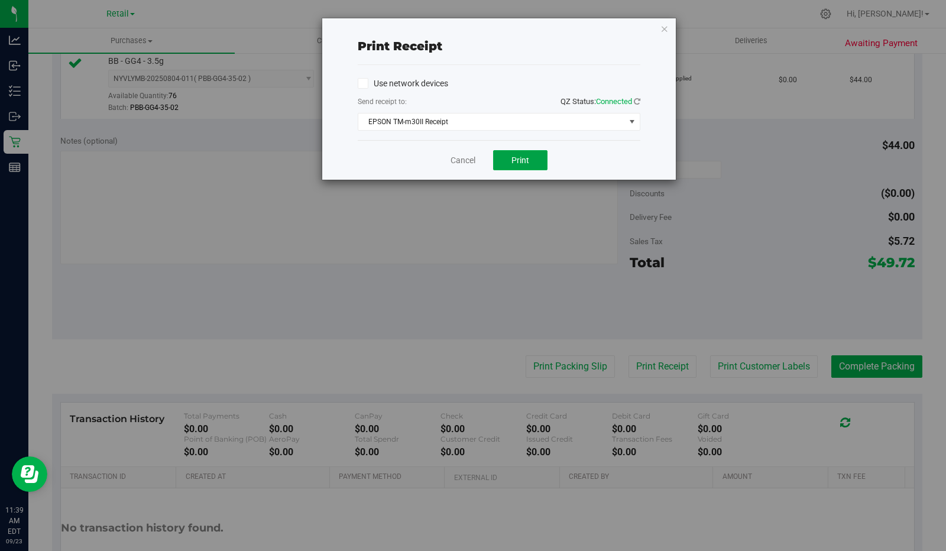
click at [527, 157] on span "Print" at bounding box center [521, 160] width 18 height 9
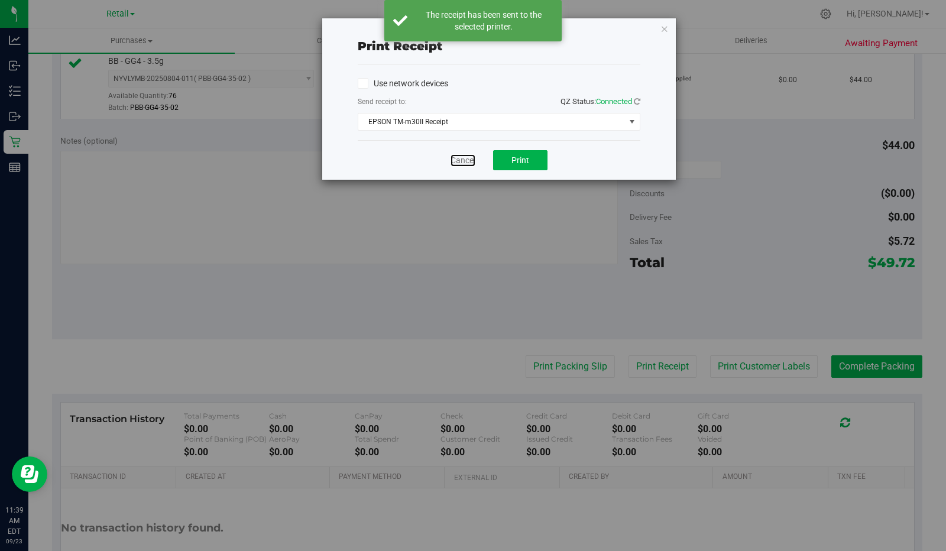
click at [460, 157] on link "Cancel" at bounding box center [463, 160] width 25 height 12
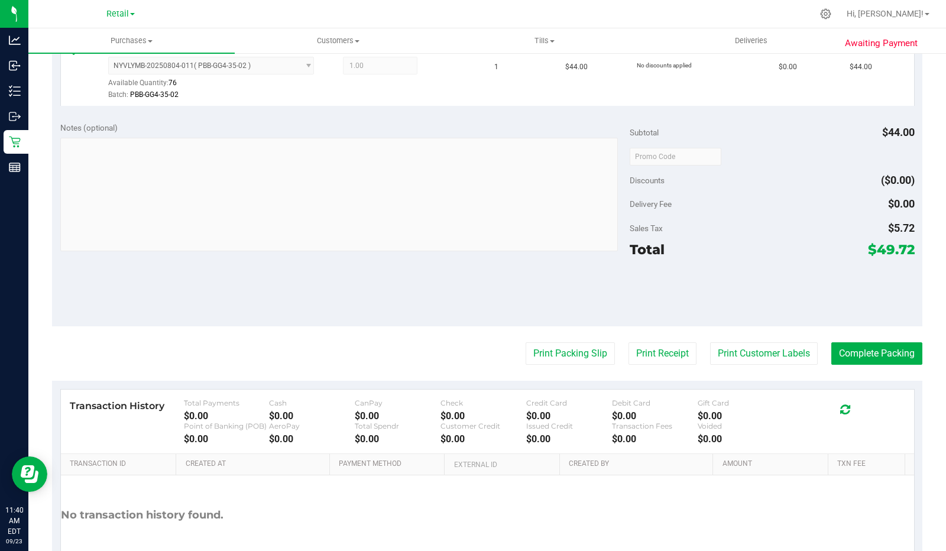
scroll to position [328, 0]
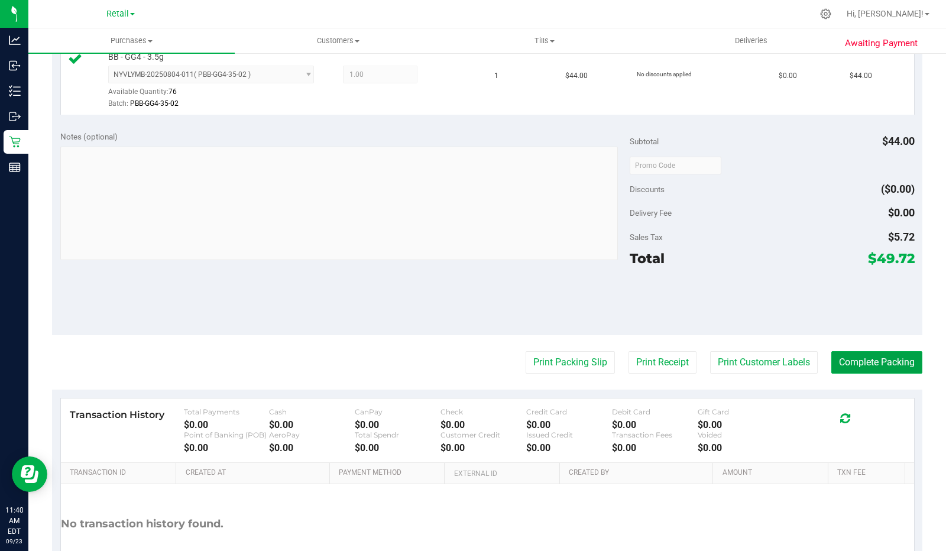
click at [889, 359] on button "Complete Packing" at bounding box center [877, 362] width 91 height 22
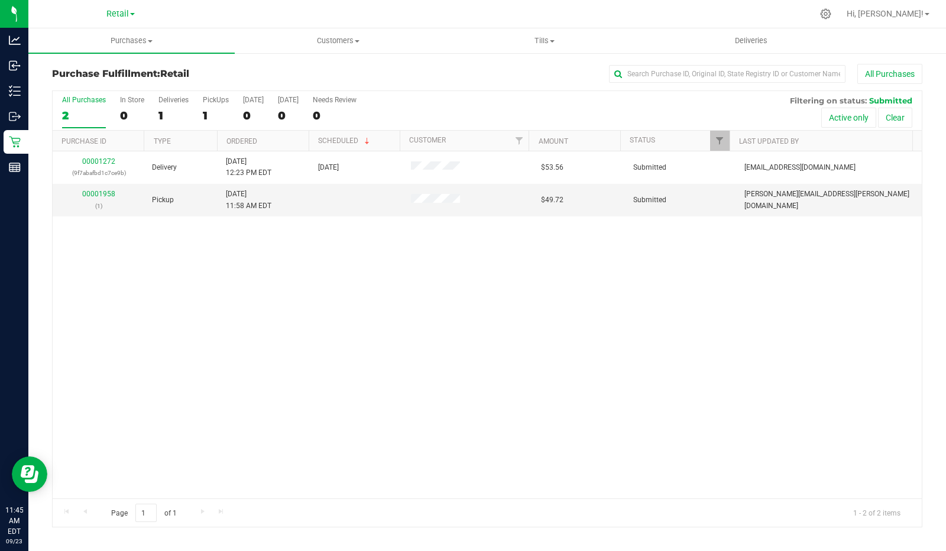
click at [207, 98] on div "PickUps" at bounding box center [216, 100] width 26 height 8
click at [0, 0] on input "PickUps 1" at bounding box center [0, 0] width 0 height 0
click at [205, 101] on div "PickUps" at bounding box center [216, 100] width 26 height 8
click at [0, 0] on input "PickUps 1" at bounding box center [0, 0] width 0 height 0
click at [215, 105] on label "PickUps 1" at bounding box center [216, 112] width 26 height 33
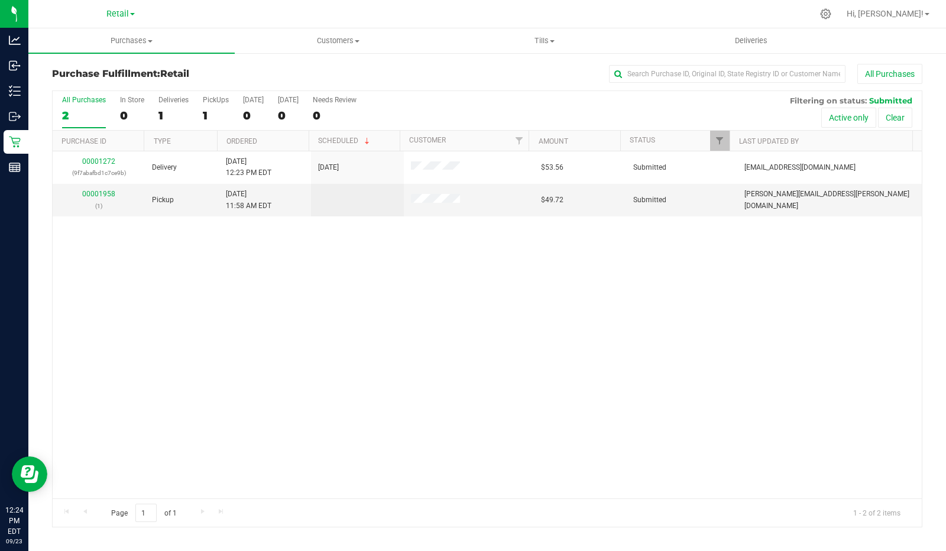
click at [0, 0] on input "PickUps 1" at bounding box center [0, 0] width 0 height 0
